Goal: Complete application form

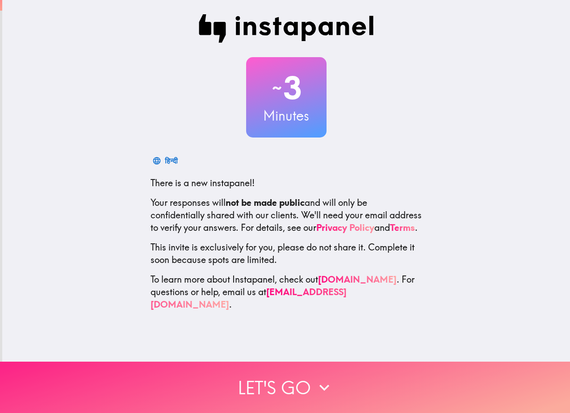
click at [315, 383] on icon "button" at bounding box center [325, 388] width 20 height 20
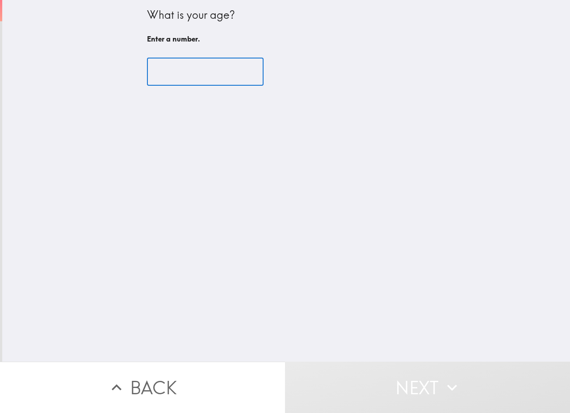
click at [193, 72] on input "number" at bounding box center [205, 72] width 117 height 28
click at [182, 73] on input "number" at bounding box center [205, 72] width 117 height 28
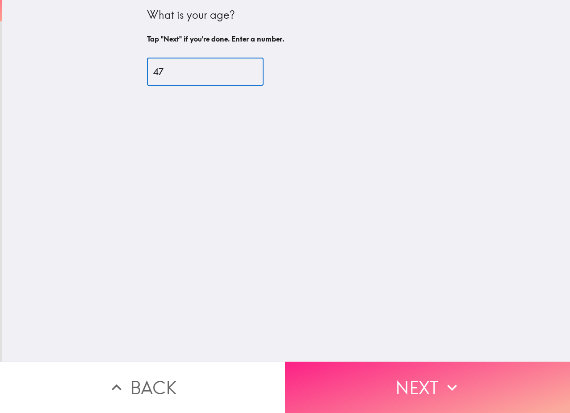
type input "47"
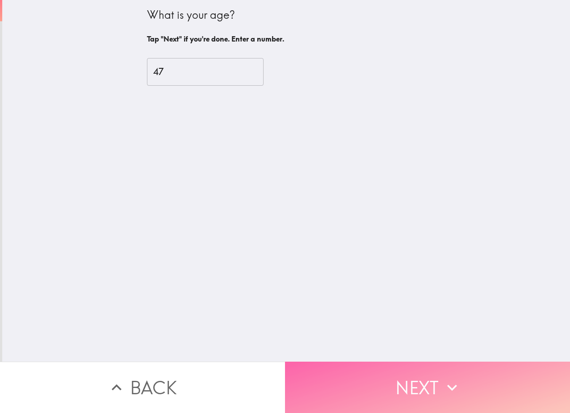
click at [468, 370] on button "Next" at bounding box center [427, 387] width 285 height 51
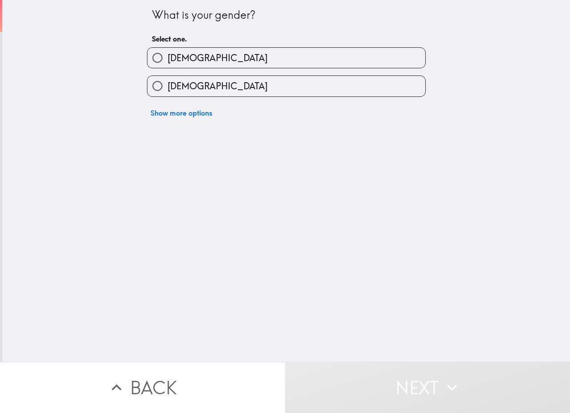
click at [203, 57] on label "[DEMOGRAPHIC_DATA]" at bounding box center [286, 58] width 278 height 20
click at [168, 57] on input "[DEMOGRAPHIC_DATA]" at bounding box center [157, 58] width 20 height 20
radio input "true"
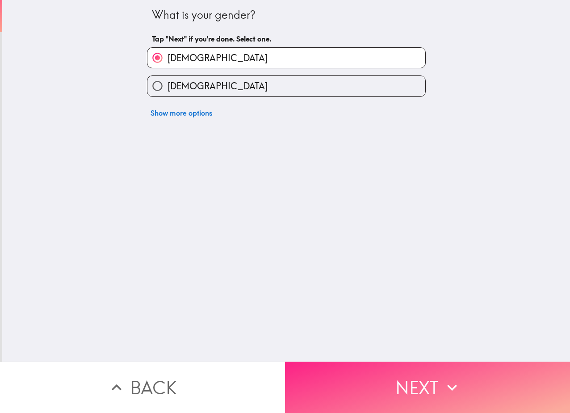
click at [421, 370] on button "Next" at bounding box center [427, 387] width 285 height 51
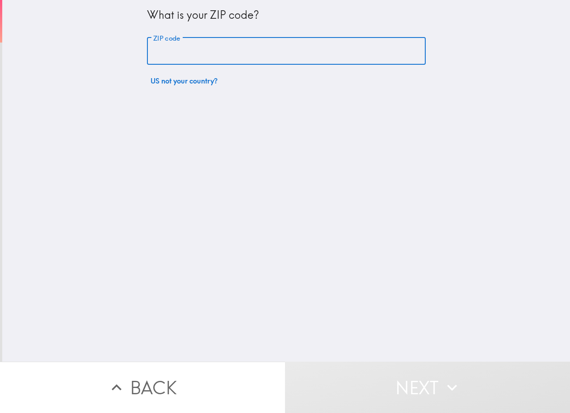
click at [265, 51] on input "ZIP code" at bounding box center [286, 52] width 279 height 28
type input "81210"
